Goal: Task Accomplishment & Management: Use online tool/utility

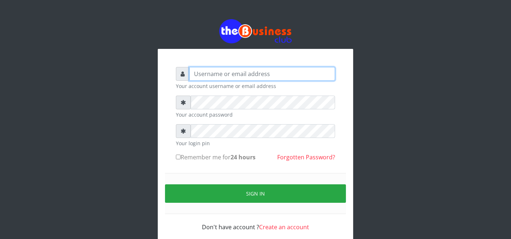
click at [302, 73] on input "text" at bounding box center [262, 74] width 146 height 14
type input "father"
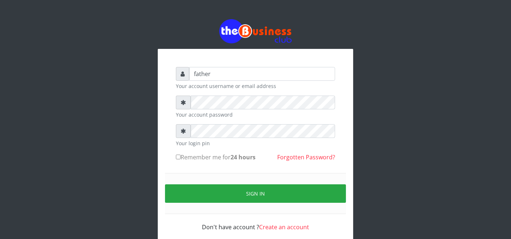
click at [245, 203] on div "Sign in" at bounding box center [255, 193] width 181 height 41
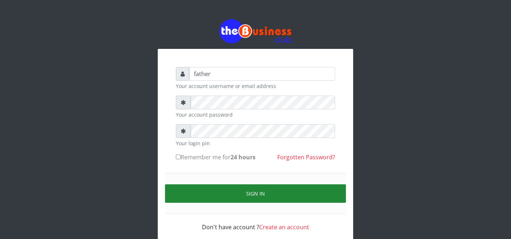
click at [245, 200] on button "Sign in" at bounding box center [255, 193] width 181 height 18
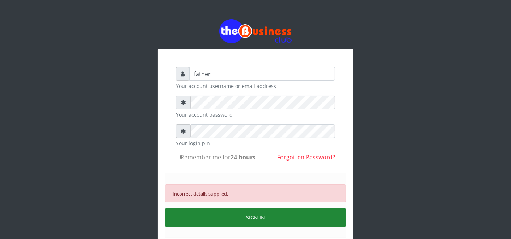
click at [214, 216] on button "SIGN IN" at bounding box center [255, 217] width 181 height 18
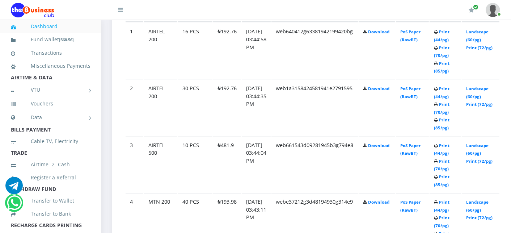
scroll to position [450, 0]
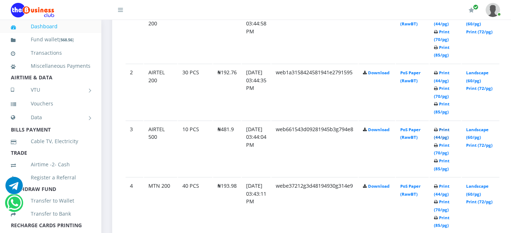
click at [450, 127] on link "Print (44/pg)" at bounding box center [442, 133] width 16 height 13
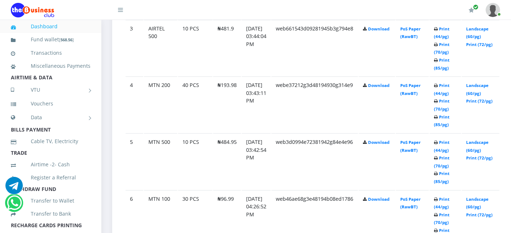
scroll to position [567, 0]
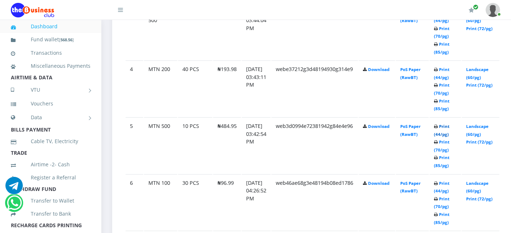
click at [450, 123] on link "Print (44/pg)" at bounding box center [442, 129] width 16 height 13
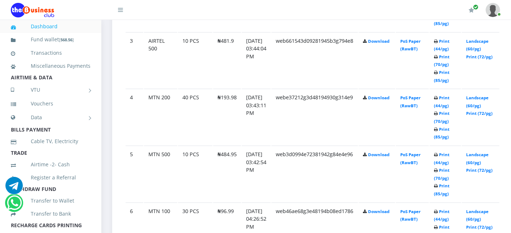
scroll to position [567, 0]
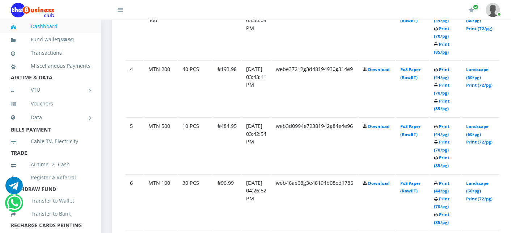
click at [450, 68] on link "Print (44/pg)" at bounding box center [442, 73] width 16 height 13
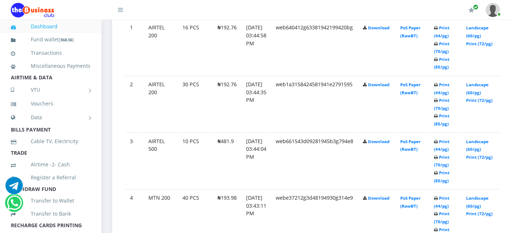
scroll to position [422, 0]
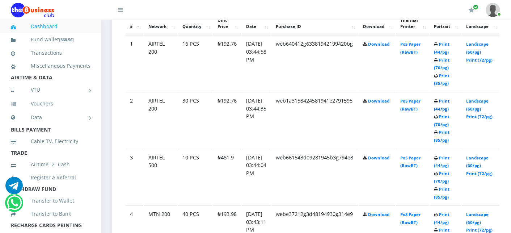
click at [450, 98] on link "Print (44/pg)" at bounding box center [442, 104] width 16 height 13
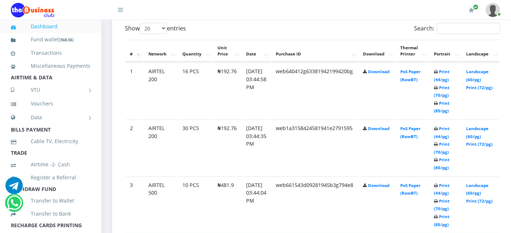
scroll to position [422, 0]
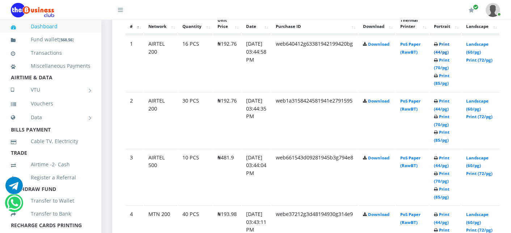
click at [450, 45] on link "Print (44/pg)" at bounding box center [442, 47] width 16 height 13
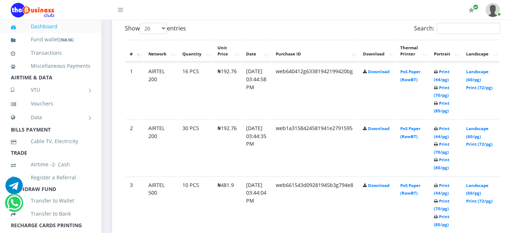
scroll to position [422, 0]
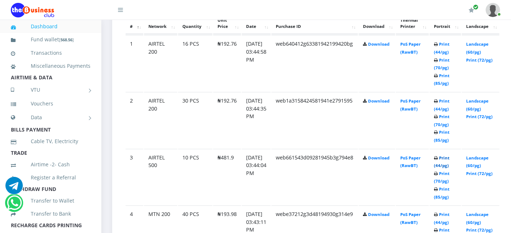
click at [450, 158] on link "Print (44/pg)" at bounding box center [442, 161] width 16 height 13
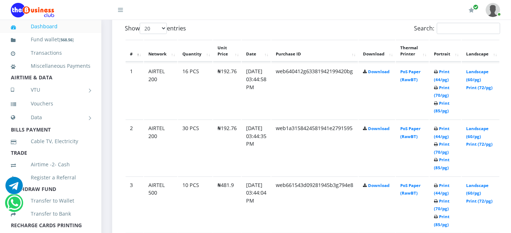
scroll to position [422, 0]
